Goal: Navigation & Orientation: Find specific page/section

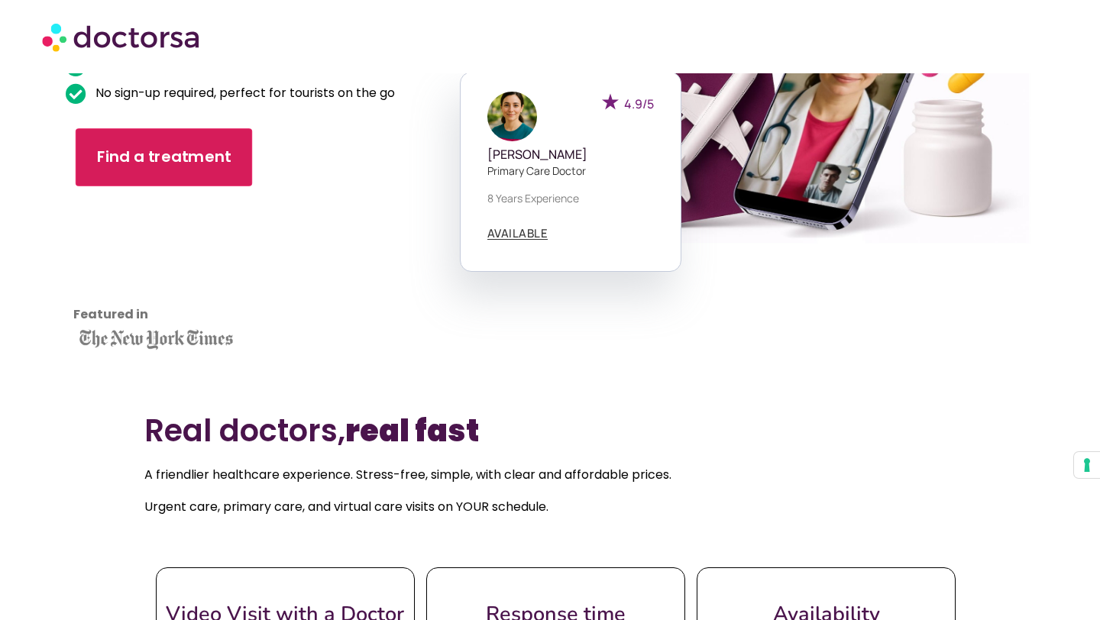
scroll to position [710, 0]
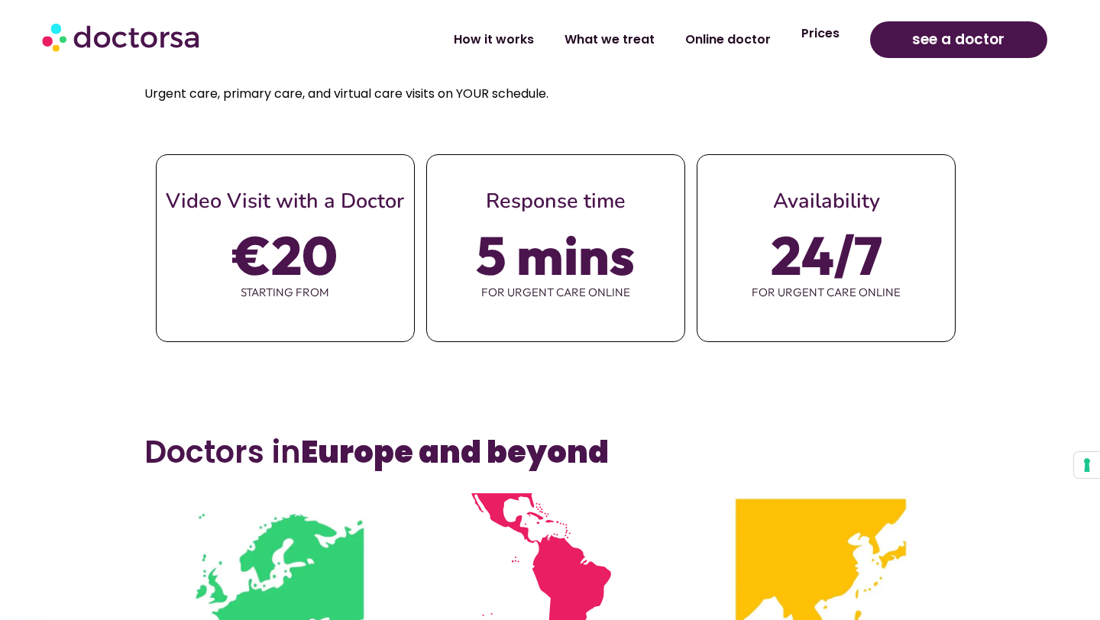
click at [806, 40] on link "Prices" at bounding box center [820, 33] width 69 height 35
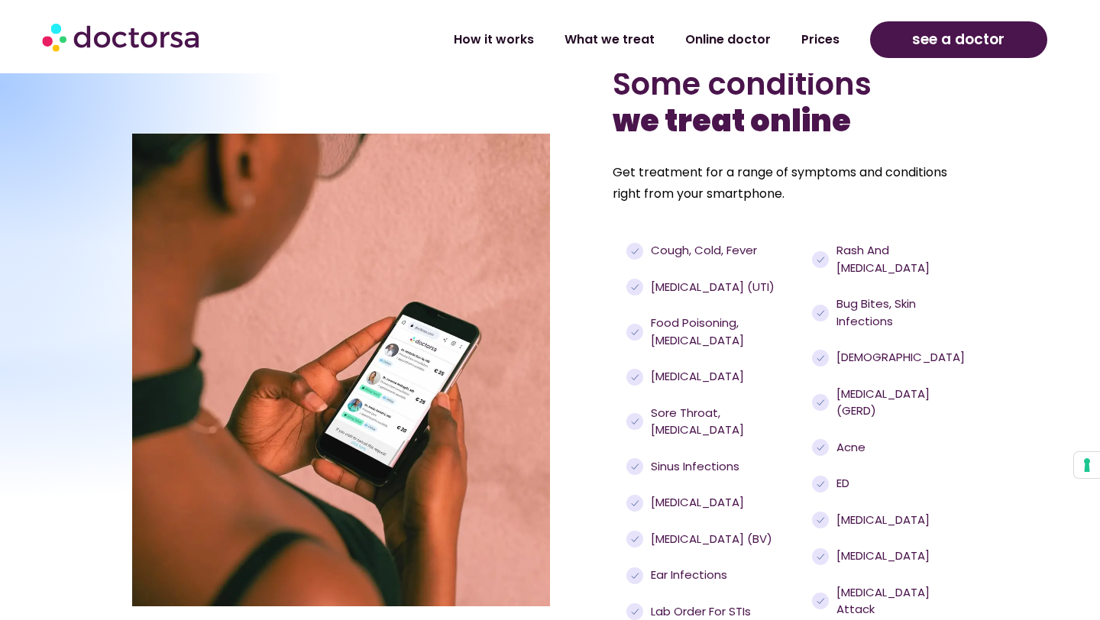
scroll to position [1474, 0]
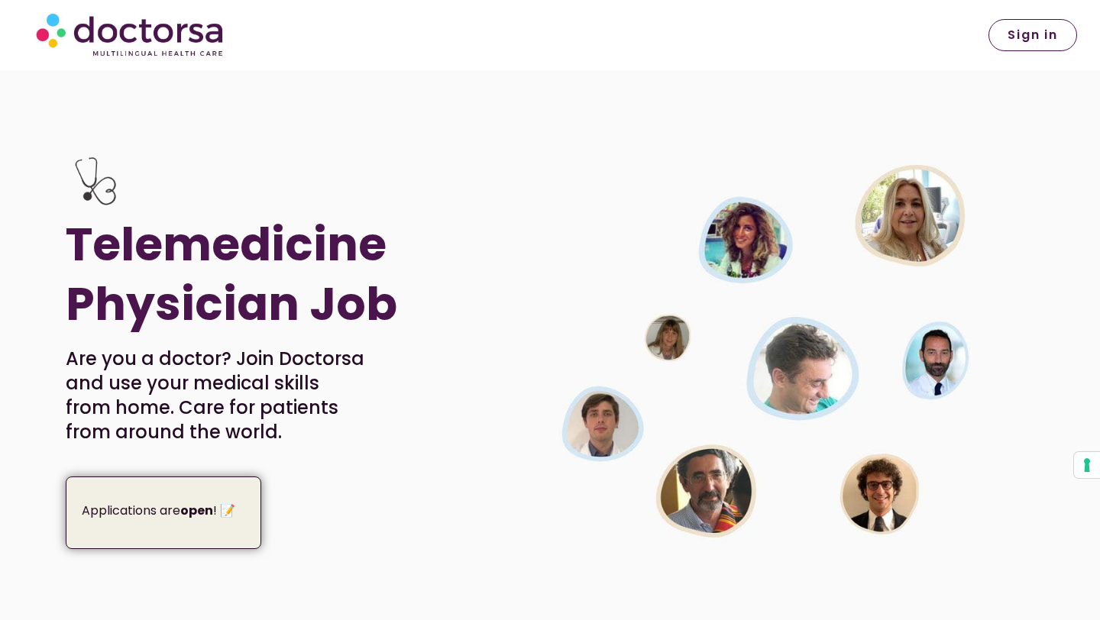
click at [1024, 38] on span "Sign in" at bounding box center [1033, 35] width 50 height 12
